Goal: Task Accomplishment & Management: Complete application form

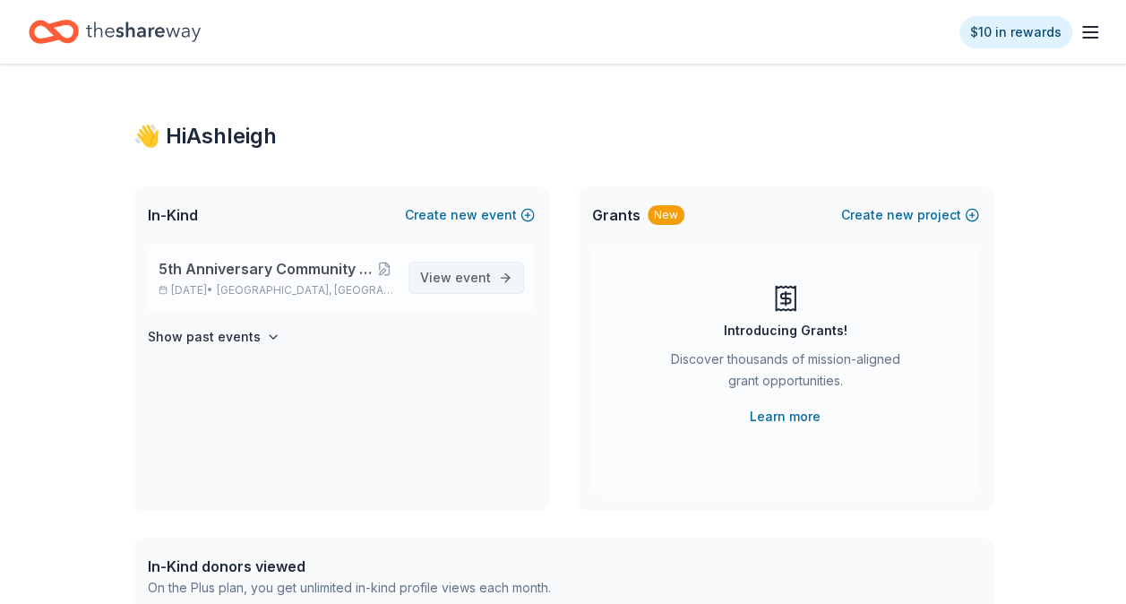
click at [462, 286] on span "View event" at bounding box center [455, 277] width 71 height 21
click at [551, 308] on div "In-Kind Create new event 5th Anniversary Community Celebration and Fundraiser S…" at bounding box center [563, 347] width 860 height 322
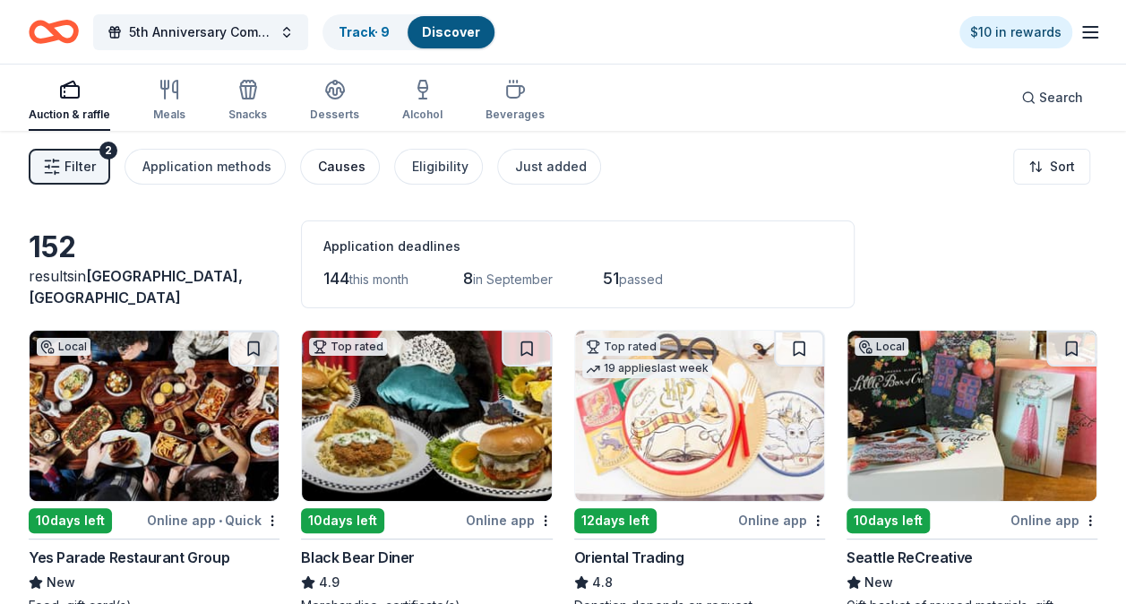
click at [346, 150] on button "Causes" at bounding box center [340, 167] width 80 height 36
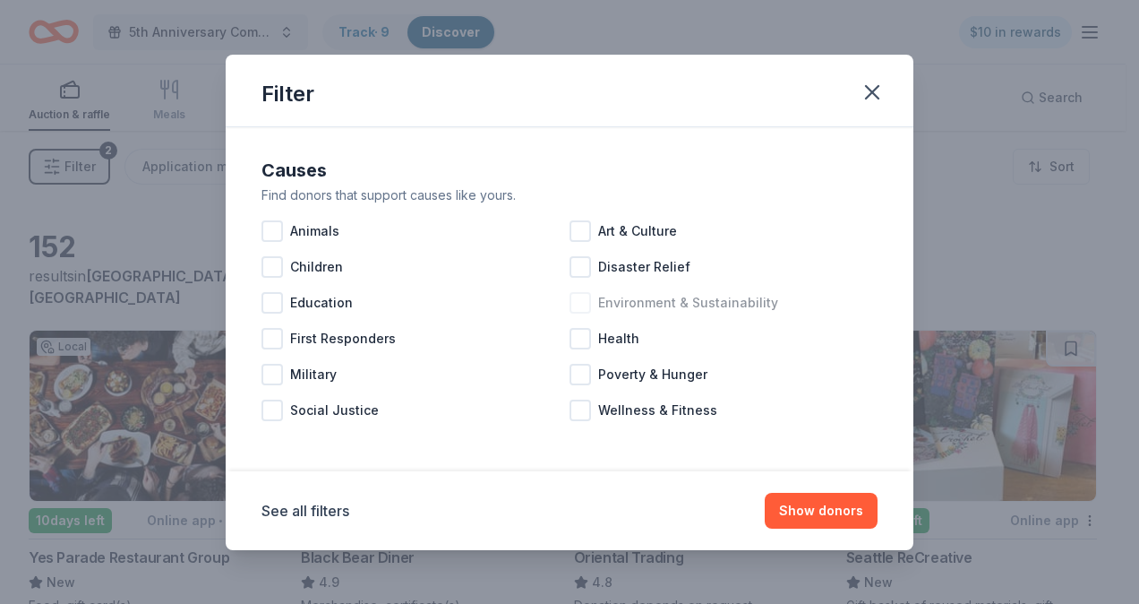
click at [633, 296] on span "Environment & Sustainability" at bounding box center [688, 302] width 180 height 21
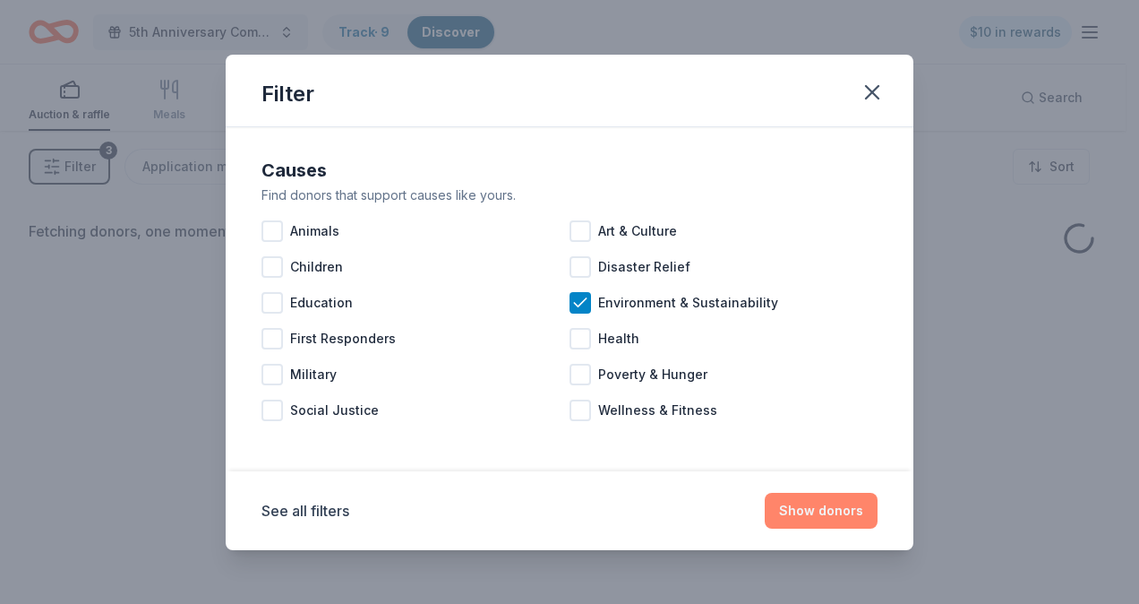
click at [803, 512] on button "Show donors" at bounding box center [821, 511] width 113 height 36
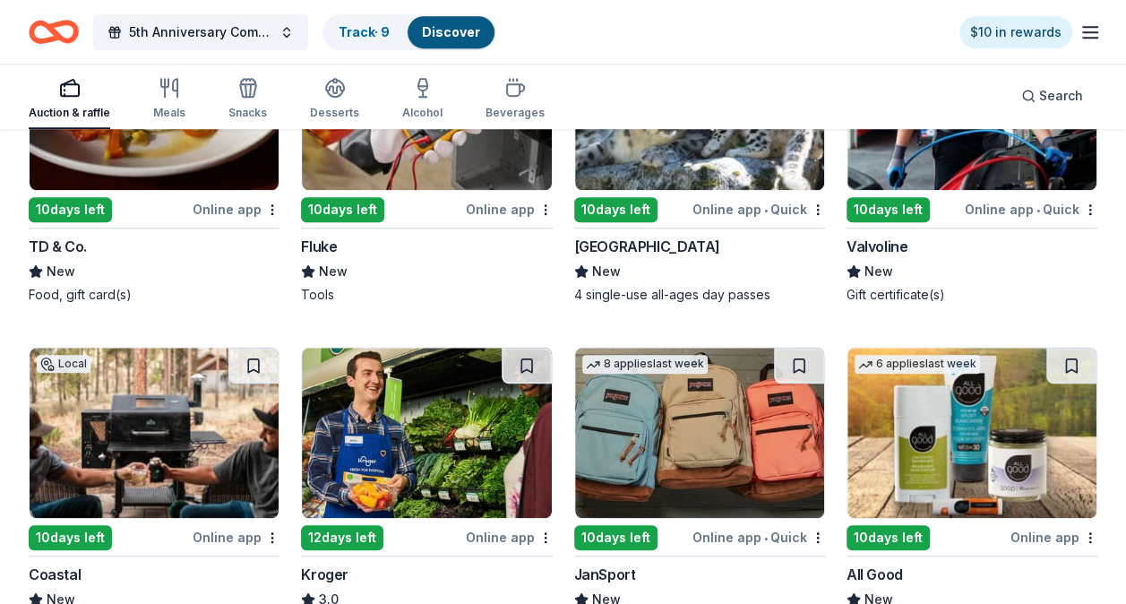
scroll to position [654, 0]
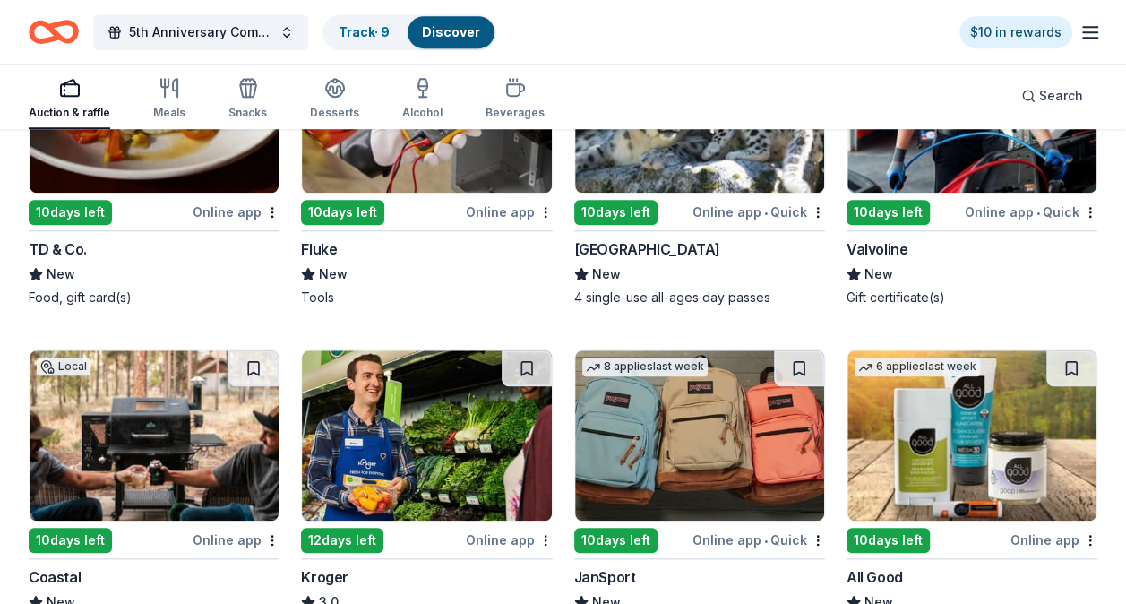
click at [692, 401] on img at bounding box center [699, 435] width 249 height 170
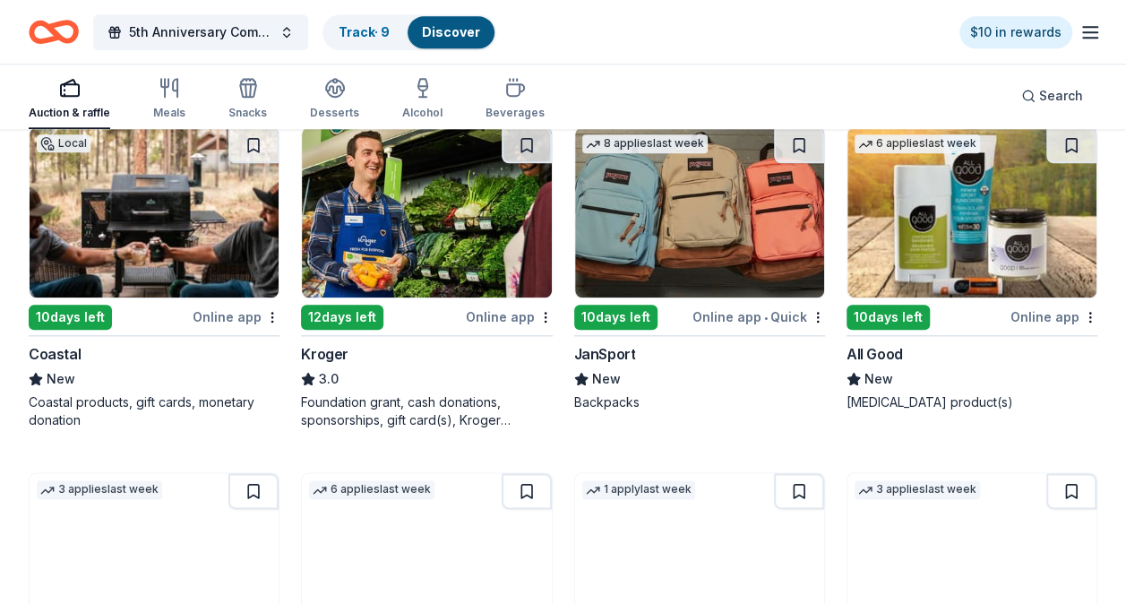
scroll to position [851, 0]
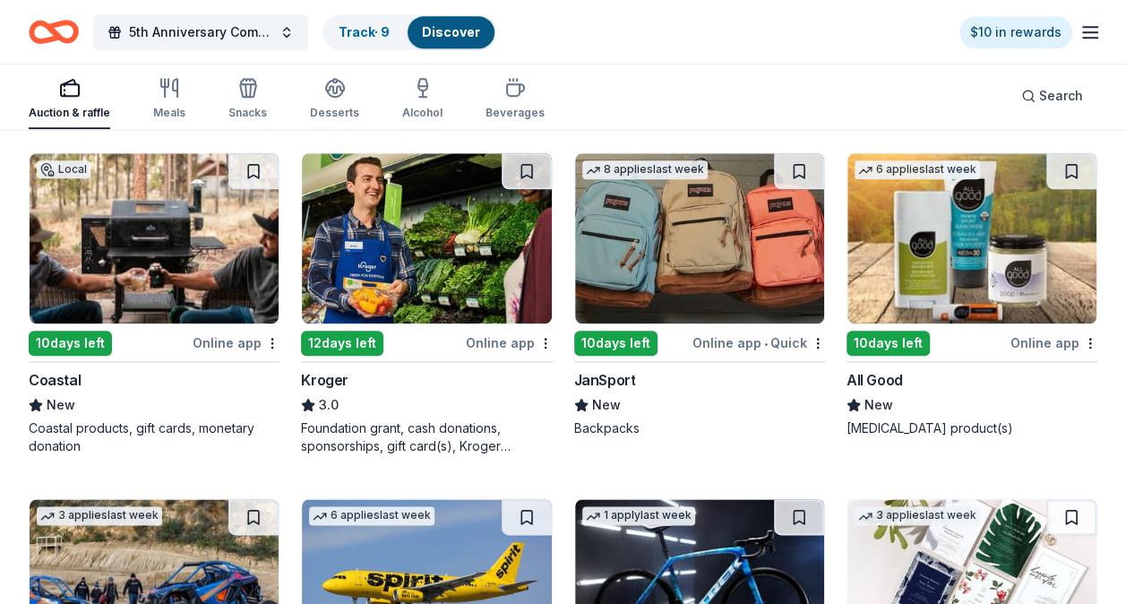
click at [469, 305] on img at bounding box center [426, 238] width 249 height 170
click at [171, 210] on img at bounding box center [154, 238] width 249 height 170
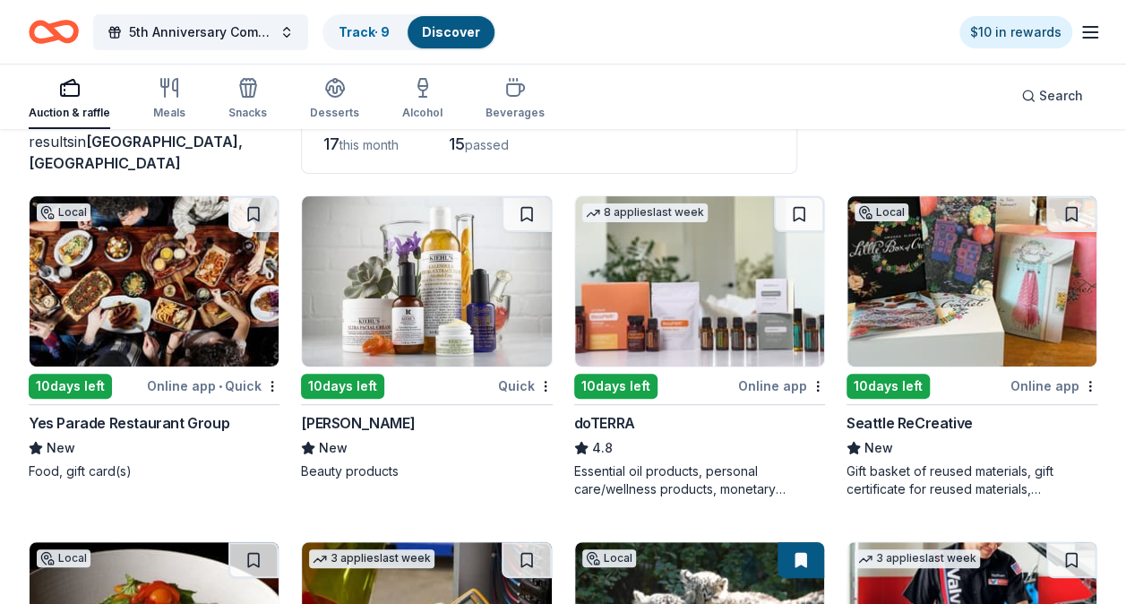
scroll to position [132, 0]
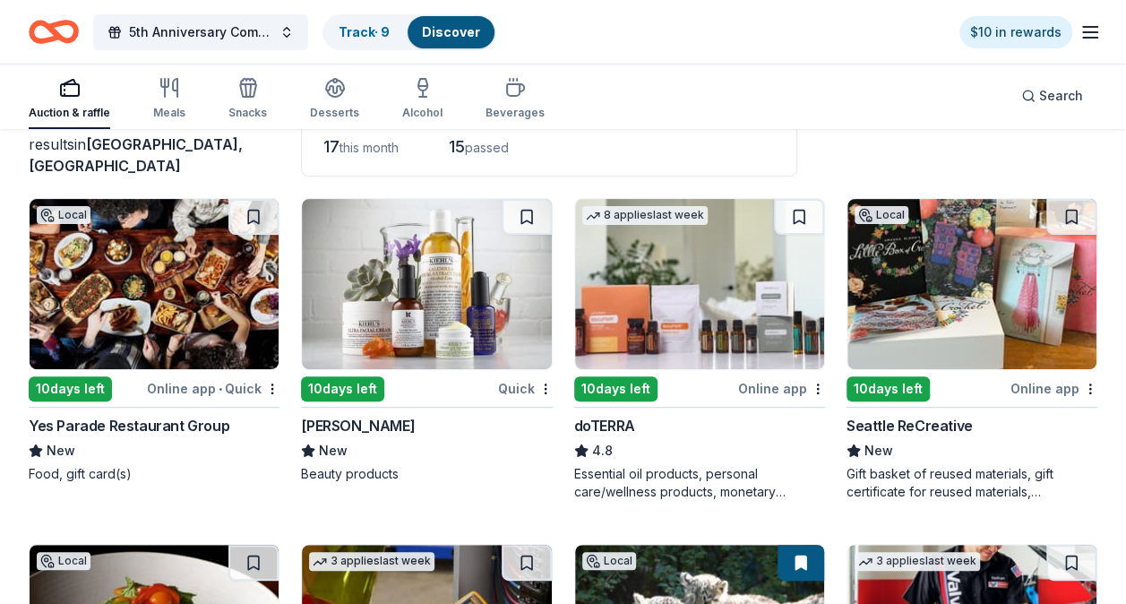
click at [737, 293] on img at bounding box center [699, 284] width 249 height 170
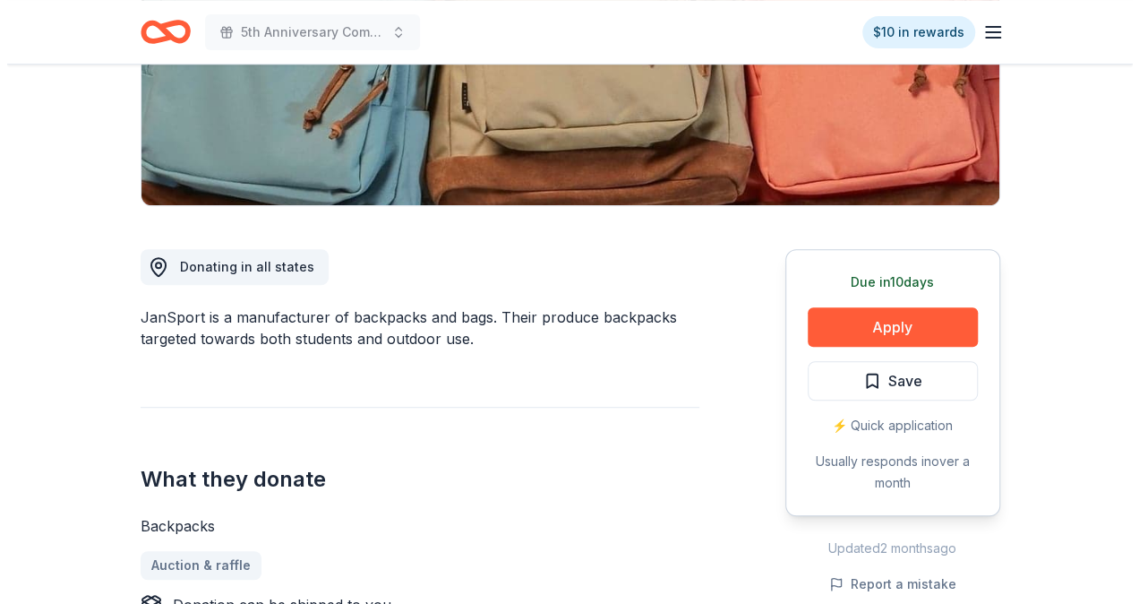
scroll to position [339, 0]
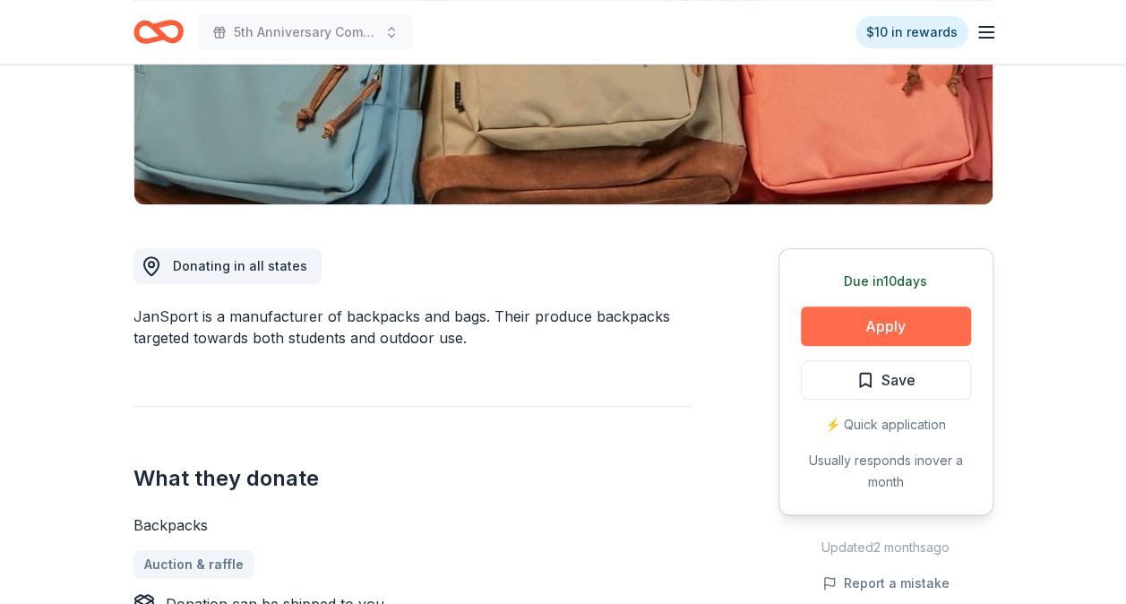
click at [874, 322] on button "Apply" at bounding box center [886, 325] width 170 height 39
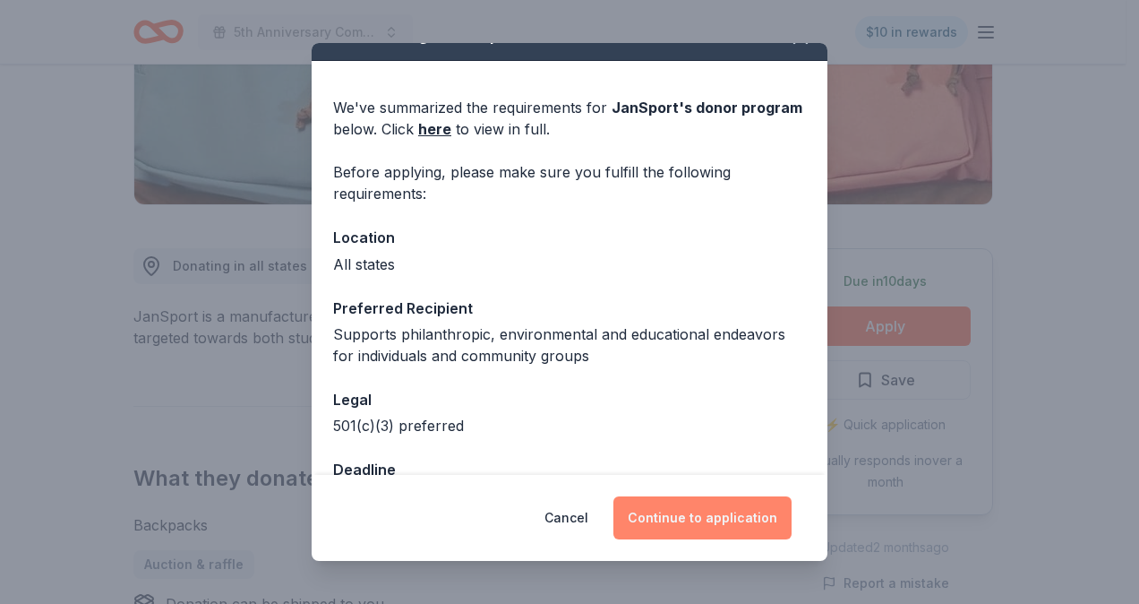
scroll to position [34, 0]
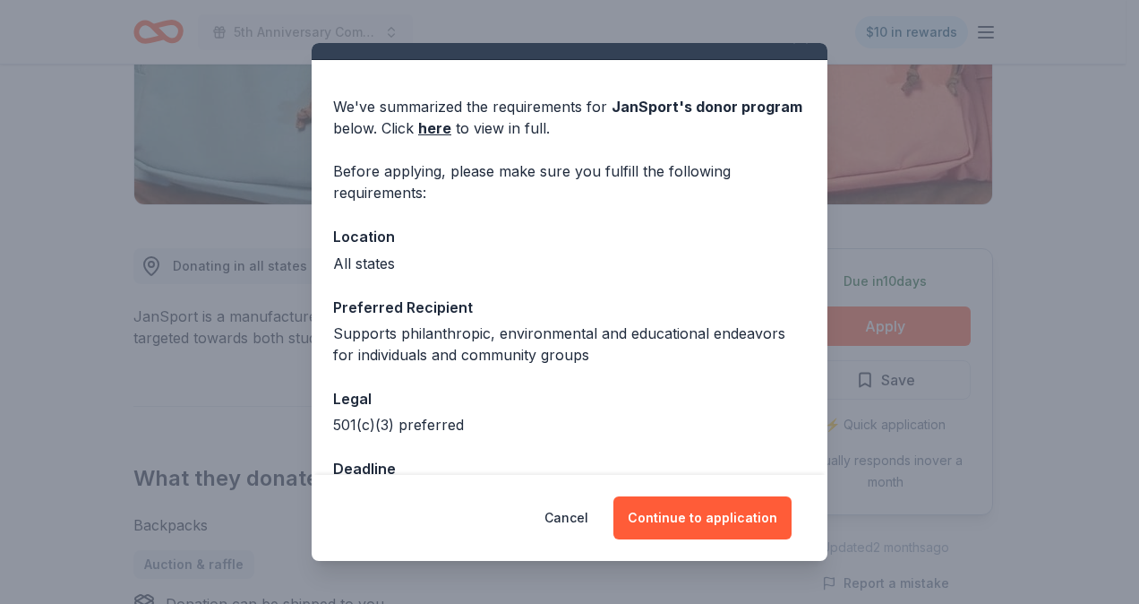
click at [713, 541] on div "Cancel Continue to application" at bounding box center [570, 518] width 516 height 86
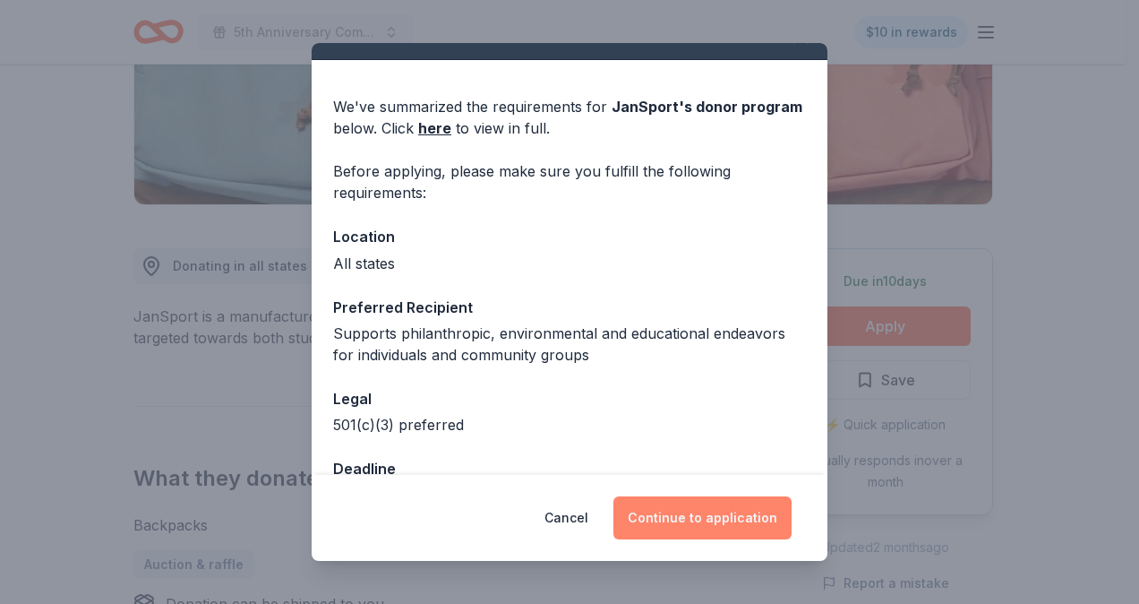
click at [727, 502] on button "Continue to application" at bounding box center [703, 517] width 178 height 43
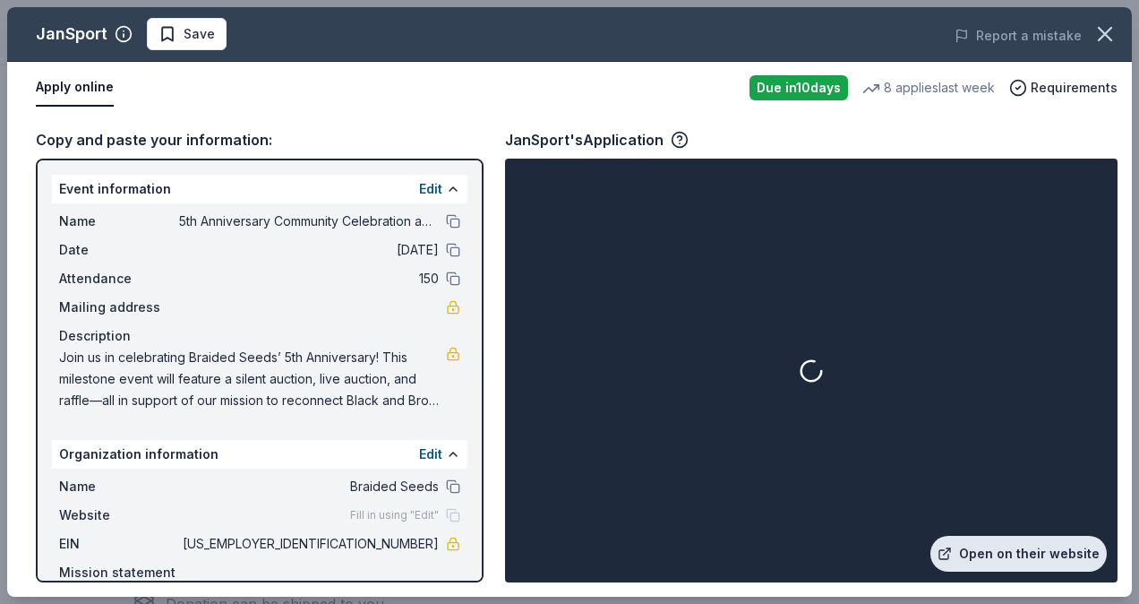
click at [1011, 557] on link "Open on their website" at bounding box center [1019, 554] width 176 height 36
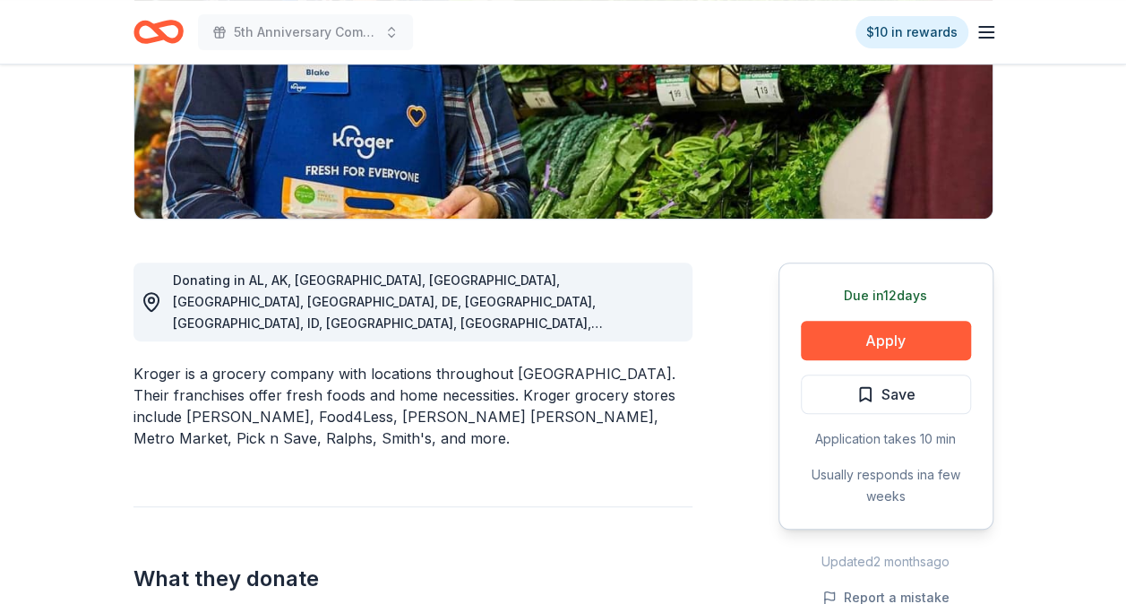
scroll to position [331, 0]
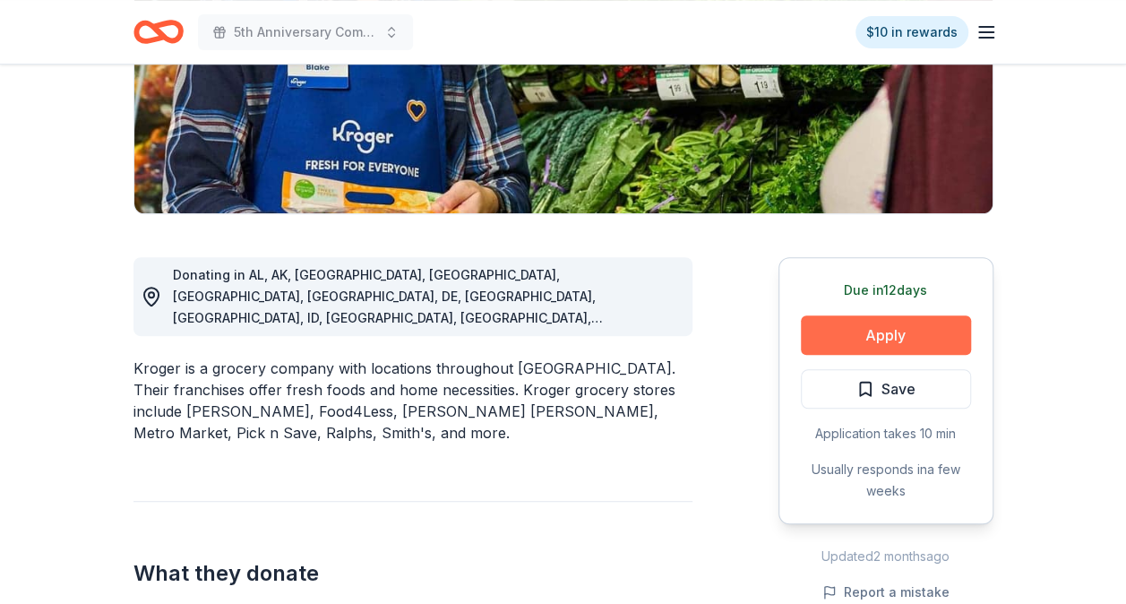
click at [881, 341] on button "Apply" at bounding box center [886, 334] width 170 height 39
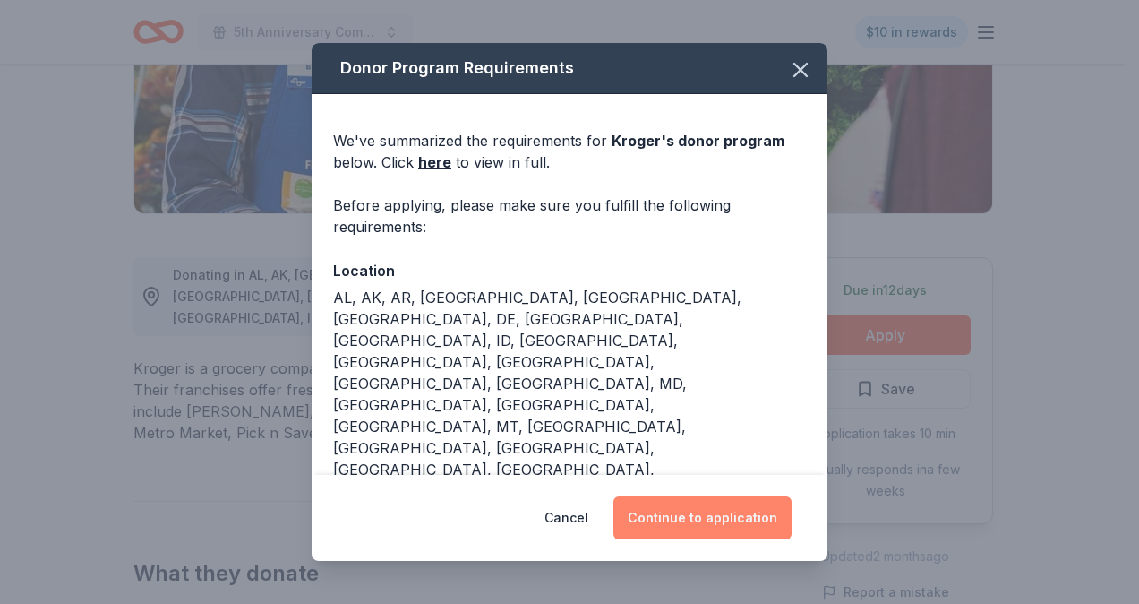
click at [693, 514] on button "Continue to application" at bounding box center [703, 517] width 178 height 43
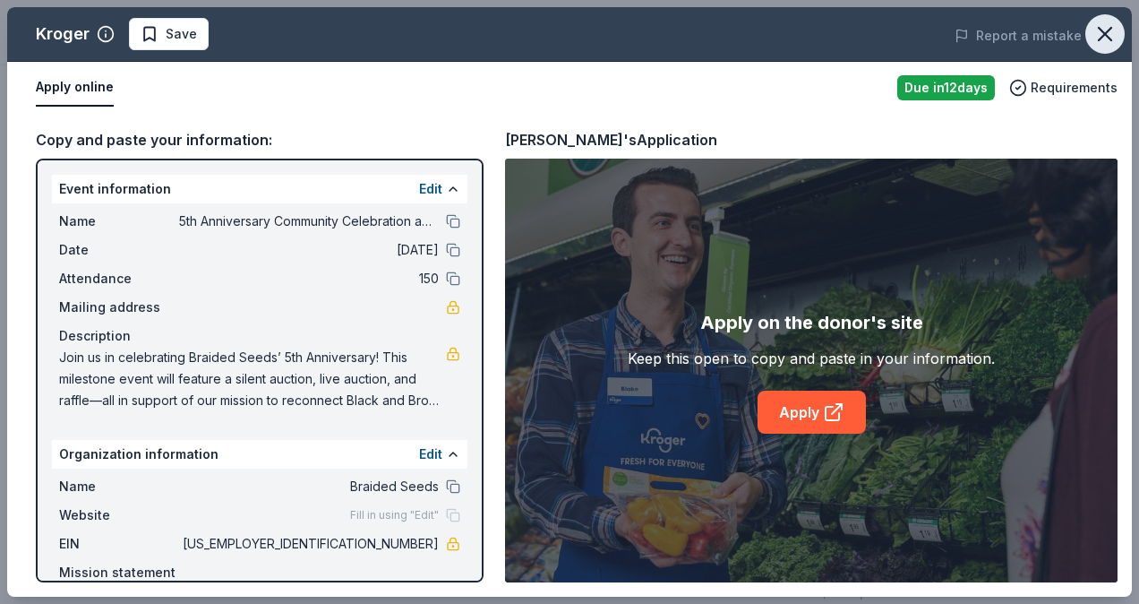
click at [1104, 37] on icon "button" at bounding box center [1105, 33] width 25 height 25
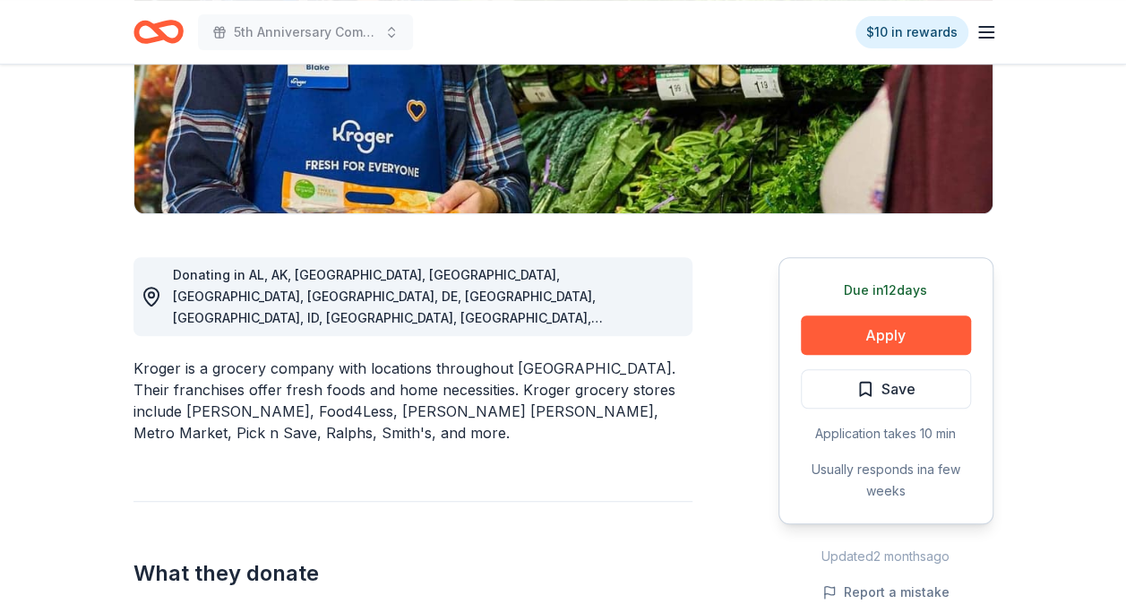
scroll to position [0, 0]
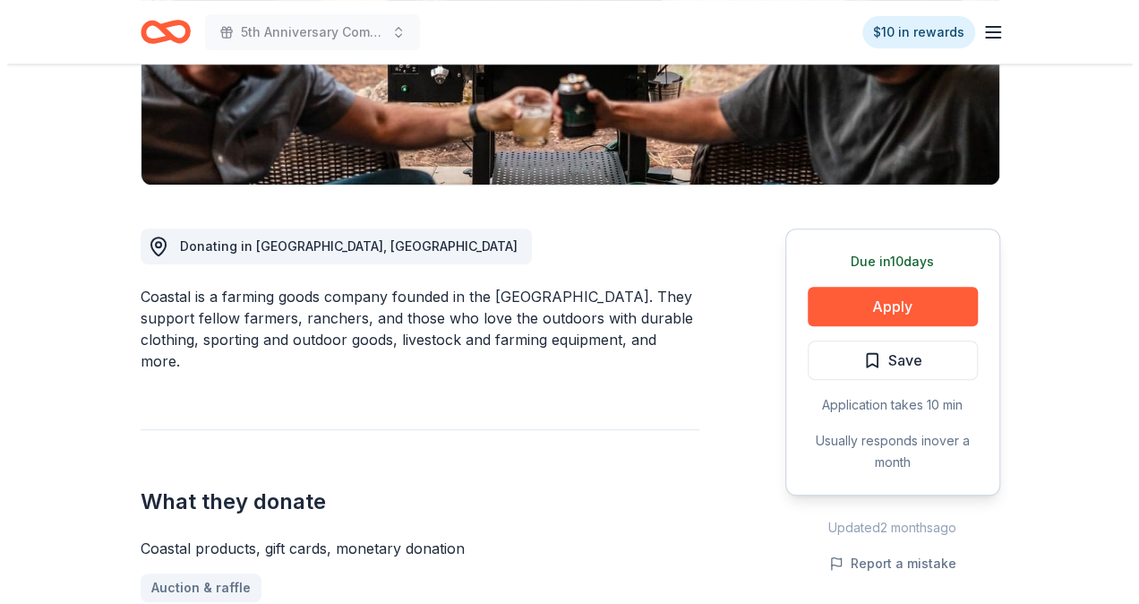
scroll to position [360, 0]
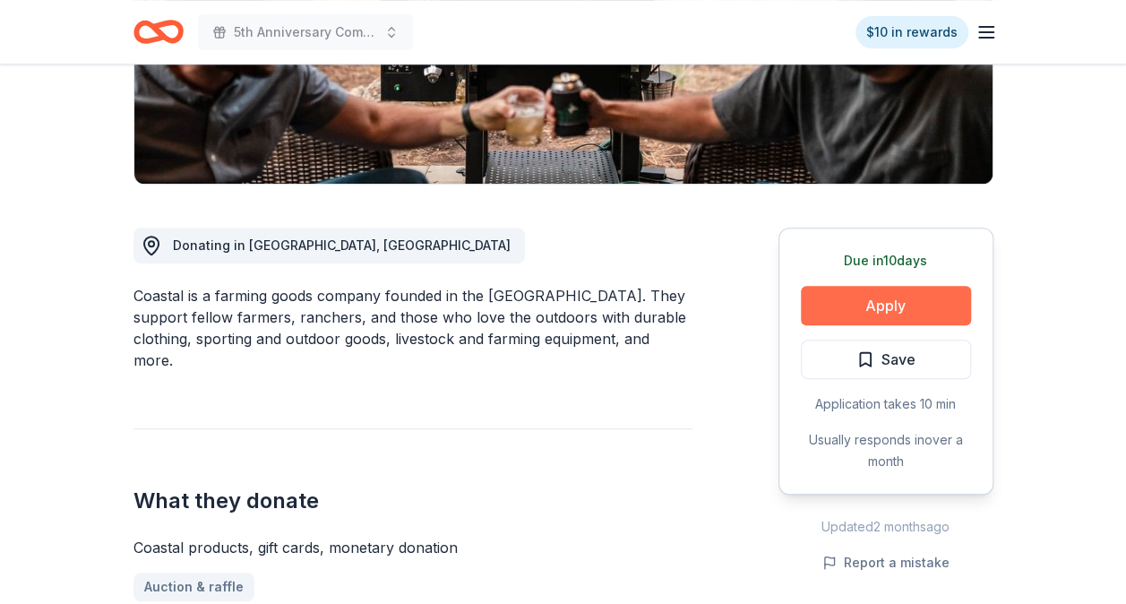
click at [881, 312] on button "Apply" at bounding box center [886, 305] width 170 height 39
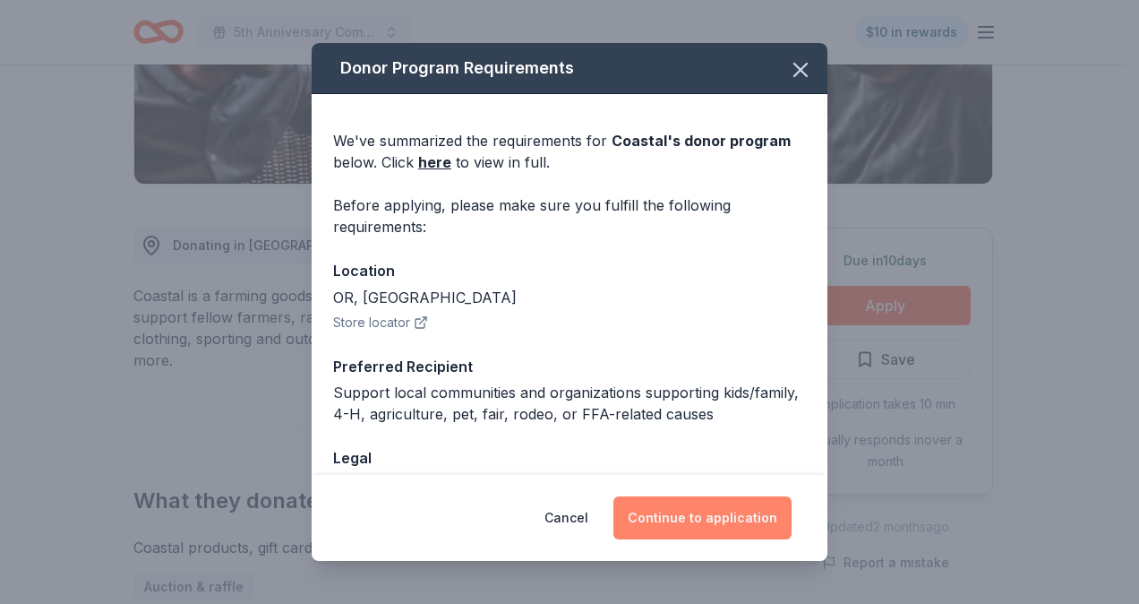
click at [722, 518] on button "Continue to application" at bounding box center [703, 517] width 178 height 43
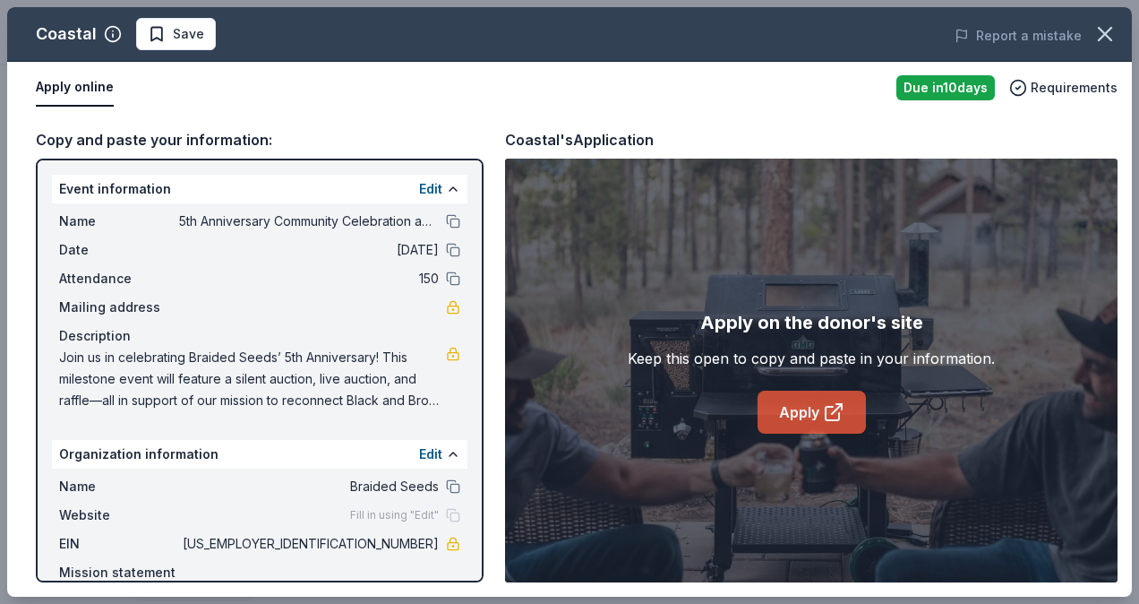
click at [813, 425] on link "Apply" at bounding box center [812, 412] width 108 height 43
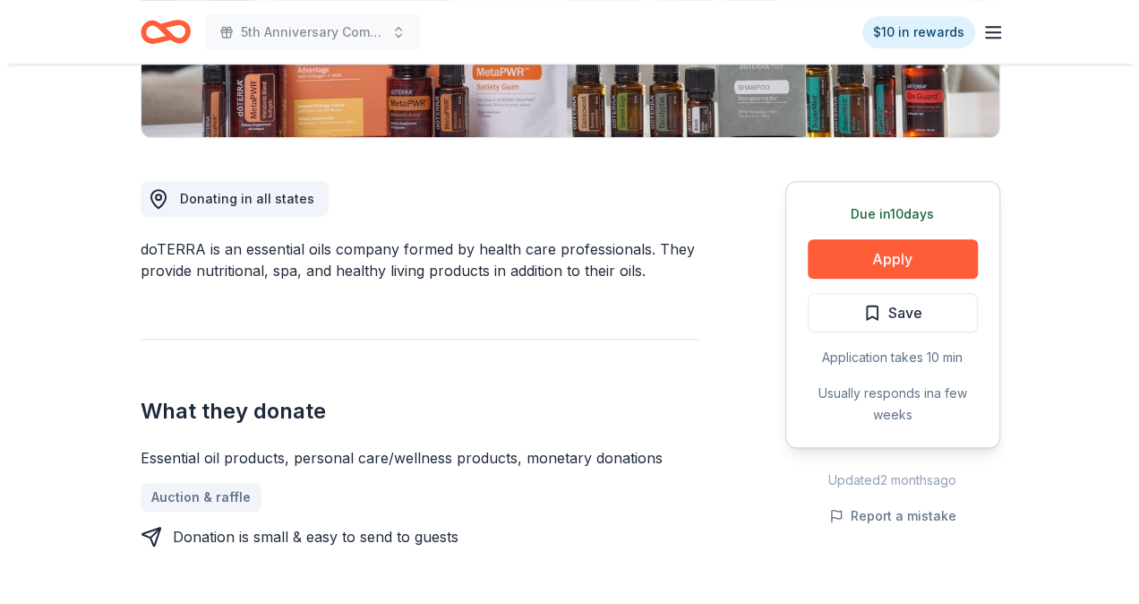
scroll to position [469, 0]
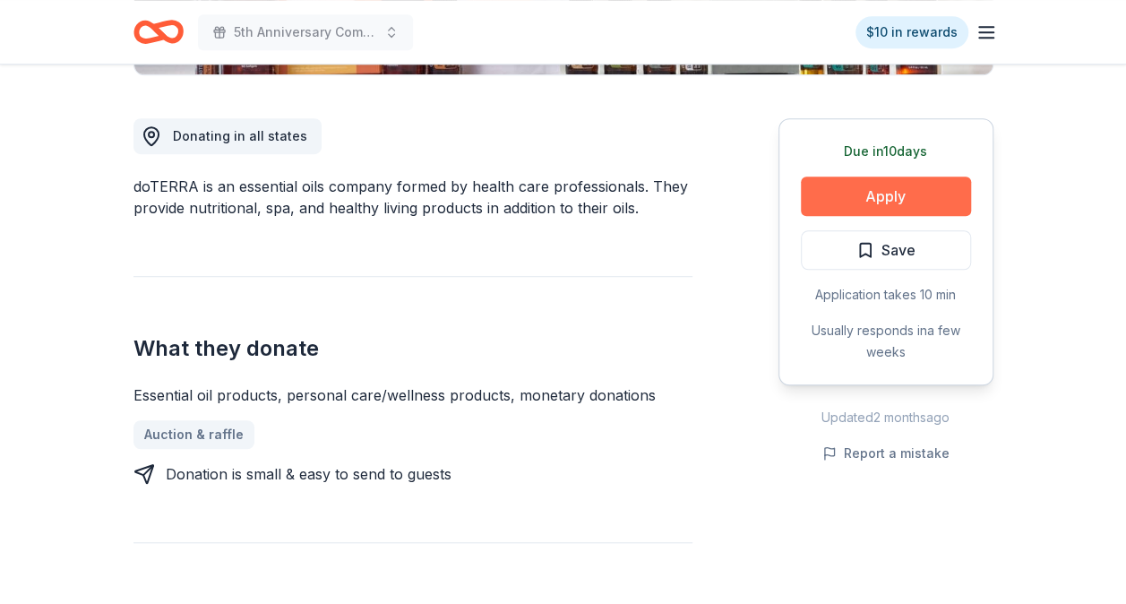
click at [893, 193] on button "Apply" at bounding box center [886, 195] width 170 height 39
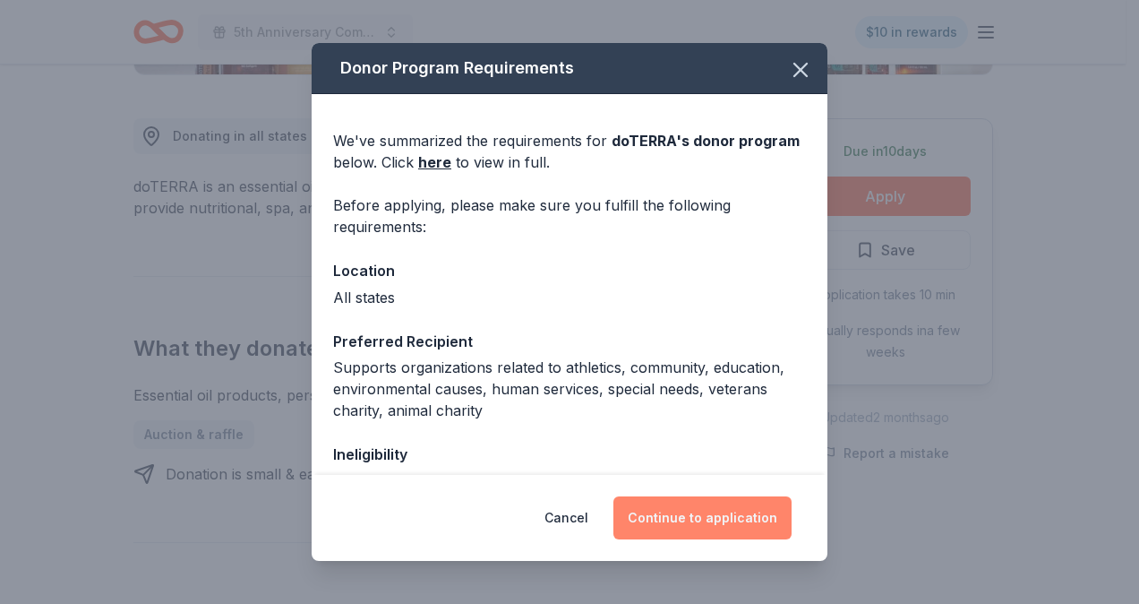
click at [740, 504] on button "Continue to application" at bounding box center [703, 517] width 178 height 43
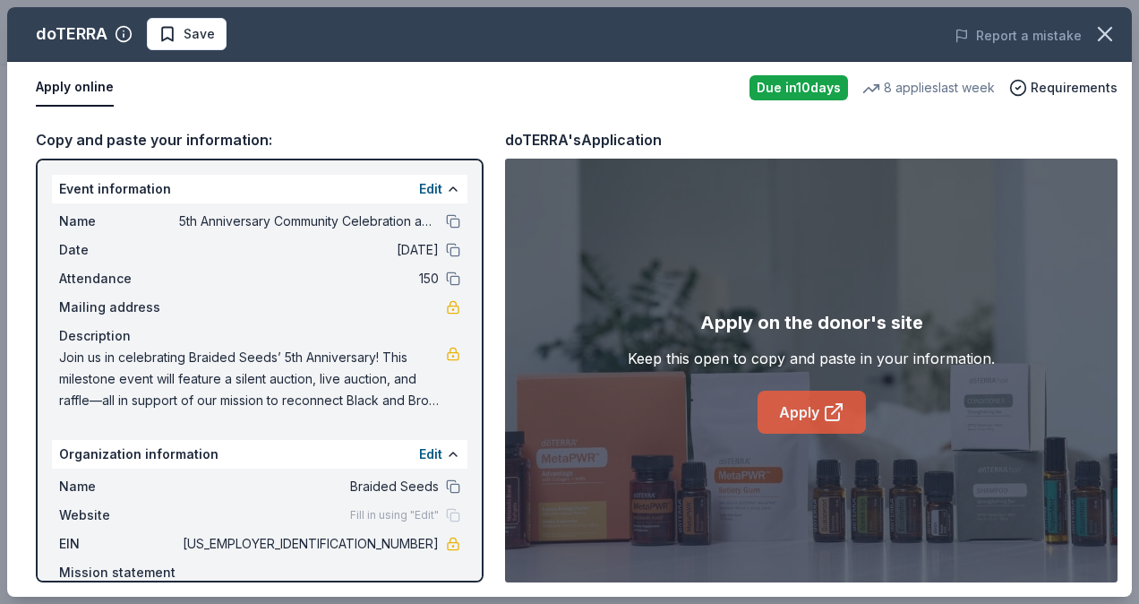
click at [812, 400] on link "Apply" at bounding box center [812, 412] width 108 height 43
